Goal: Book appointment/travel/reservation

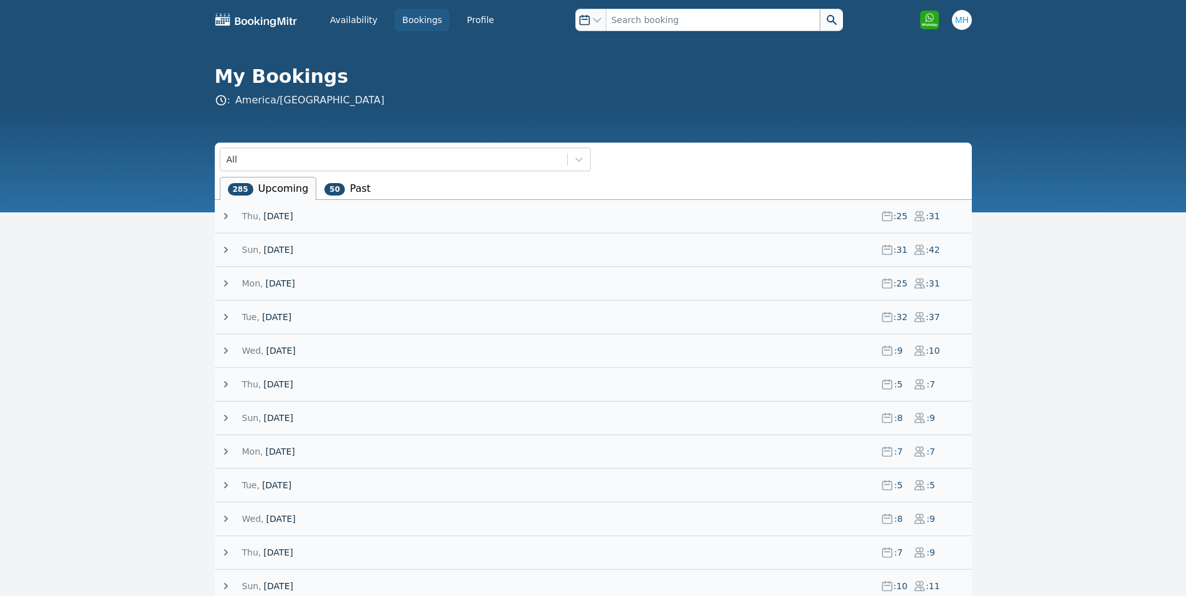
click at [242, 213] on span "Thu," at bounding box center [251, 216] width 19 height 12
click at [283, 209] on div "Thu, 25 September 25 : 25 : 31" at bounding box center [596, 216] width 752 height 32
click at [283, 213] on span "[DATE]" at bounding box center [277, 216] width 29 height 12
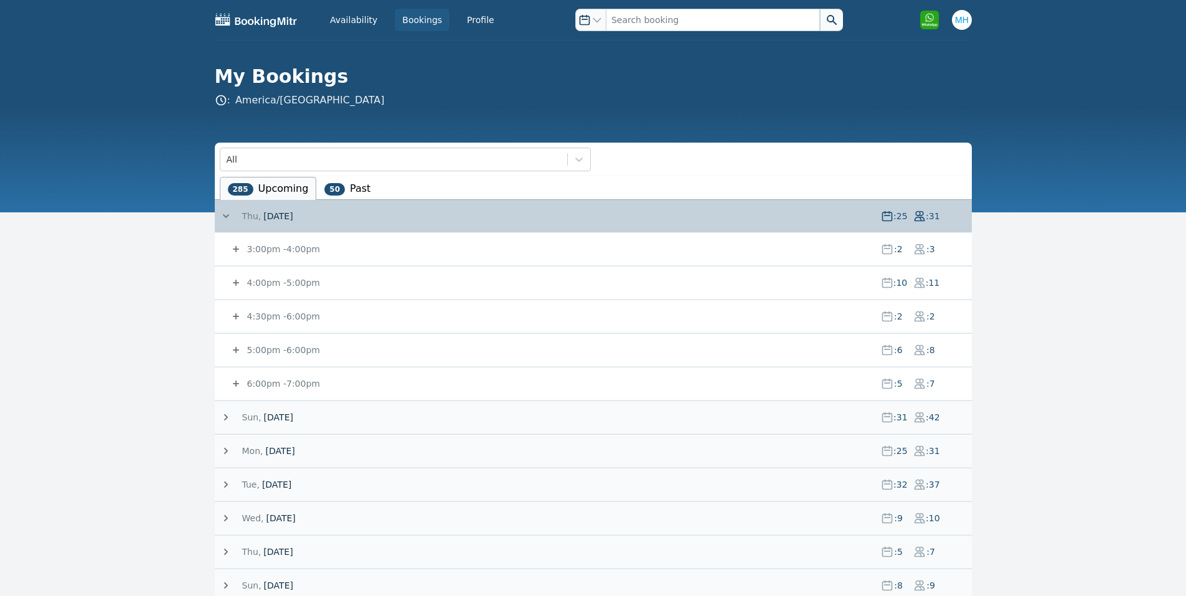
click at [266, 278] on small "4:00pm - 5:00pm" at bounding box center [282, 283] width 75 height 10
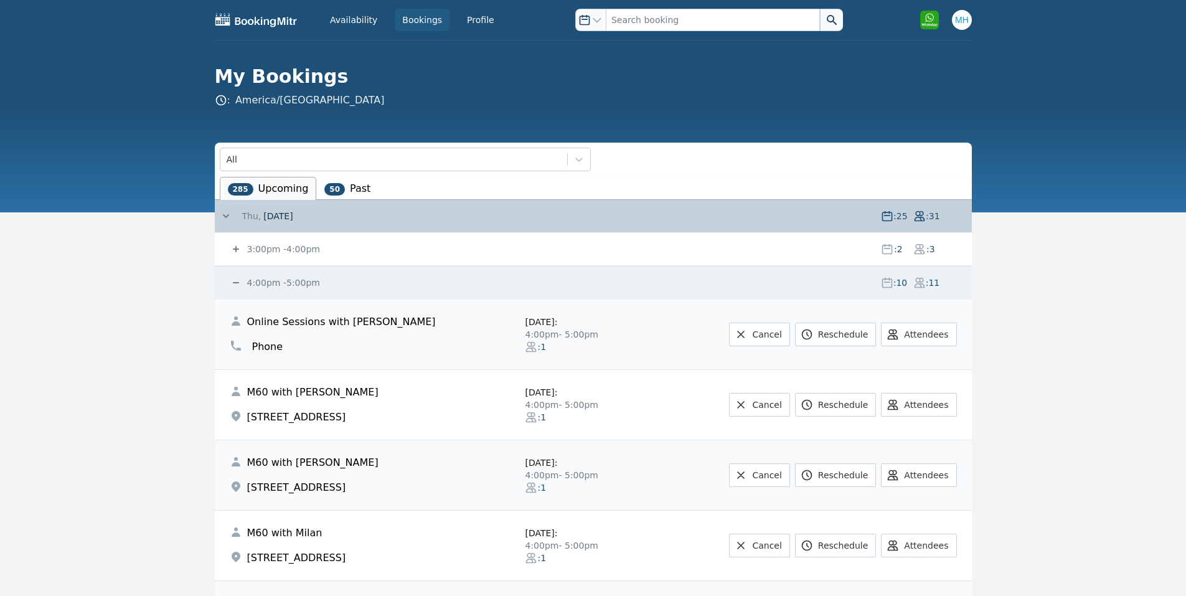
click at [266, 278] on small "4:00pm - 5:00pm" at bounding box center [282, 283] width 75 height 10
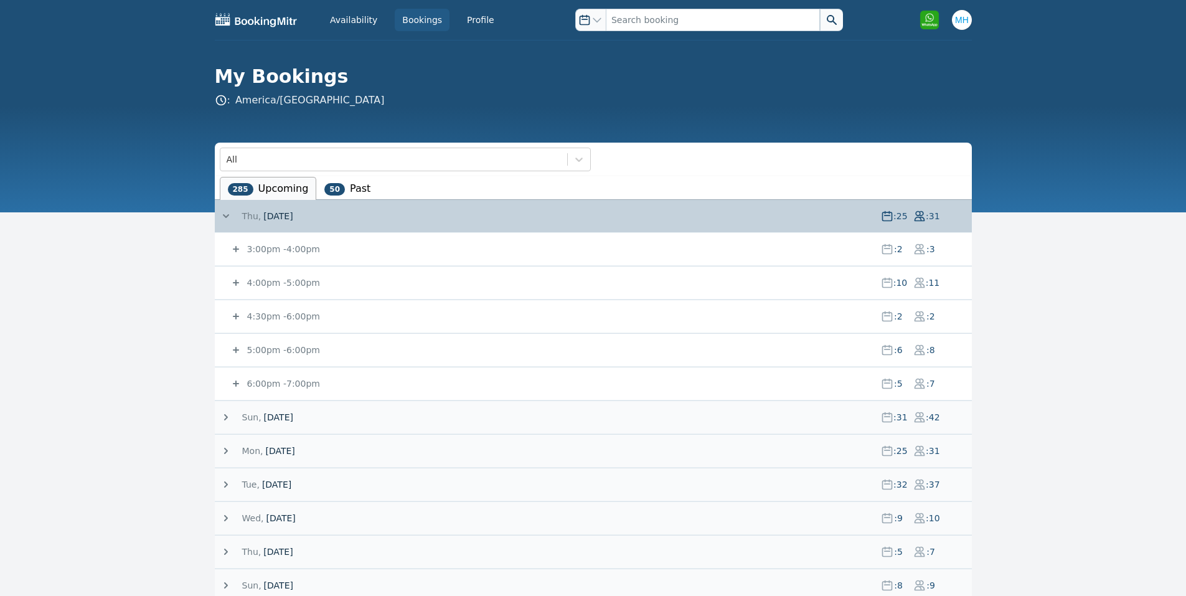
click at [274, 240] on div "3:00pm - 4:00pm : 2 : 3" at bounding box center [601, 249] width 742 height 32
click at [274, 245] on small "3:00pm - 4:00pm" at bounding box center [282, 249] width 75 height 10
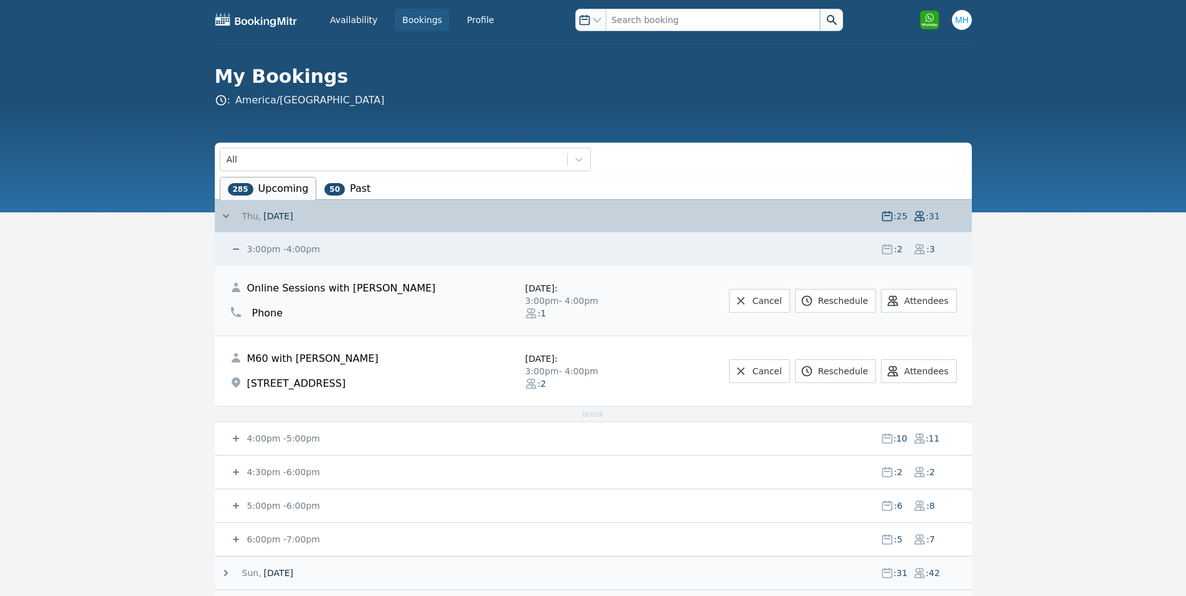
click at [274, 245] on small "3:00pm - 4:00pm" at bounding box center [282, 249] width 75 height 10
